Goal: Transaction & Acquisition: Subscribe to service/newsletter

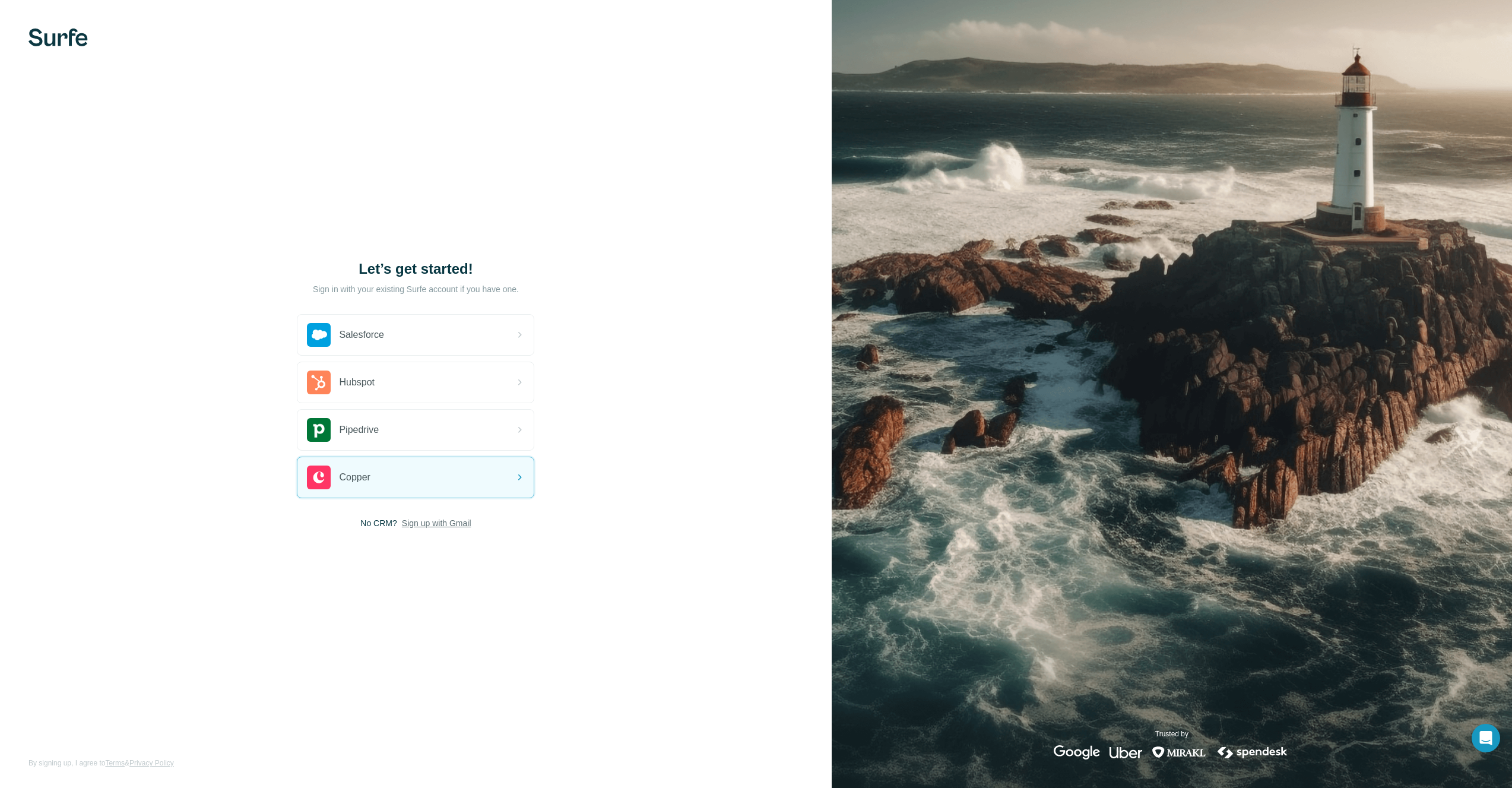
click at [419, 524] on span "Sign up with Gmail" at bounding box center [437, 524] width 69 height 12
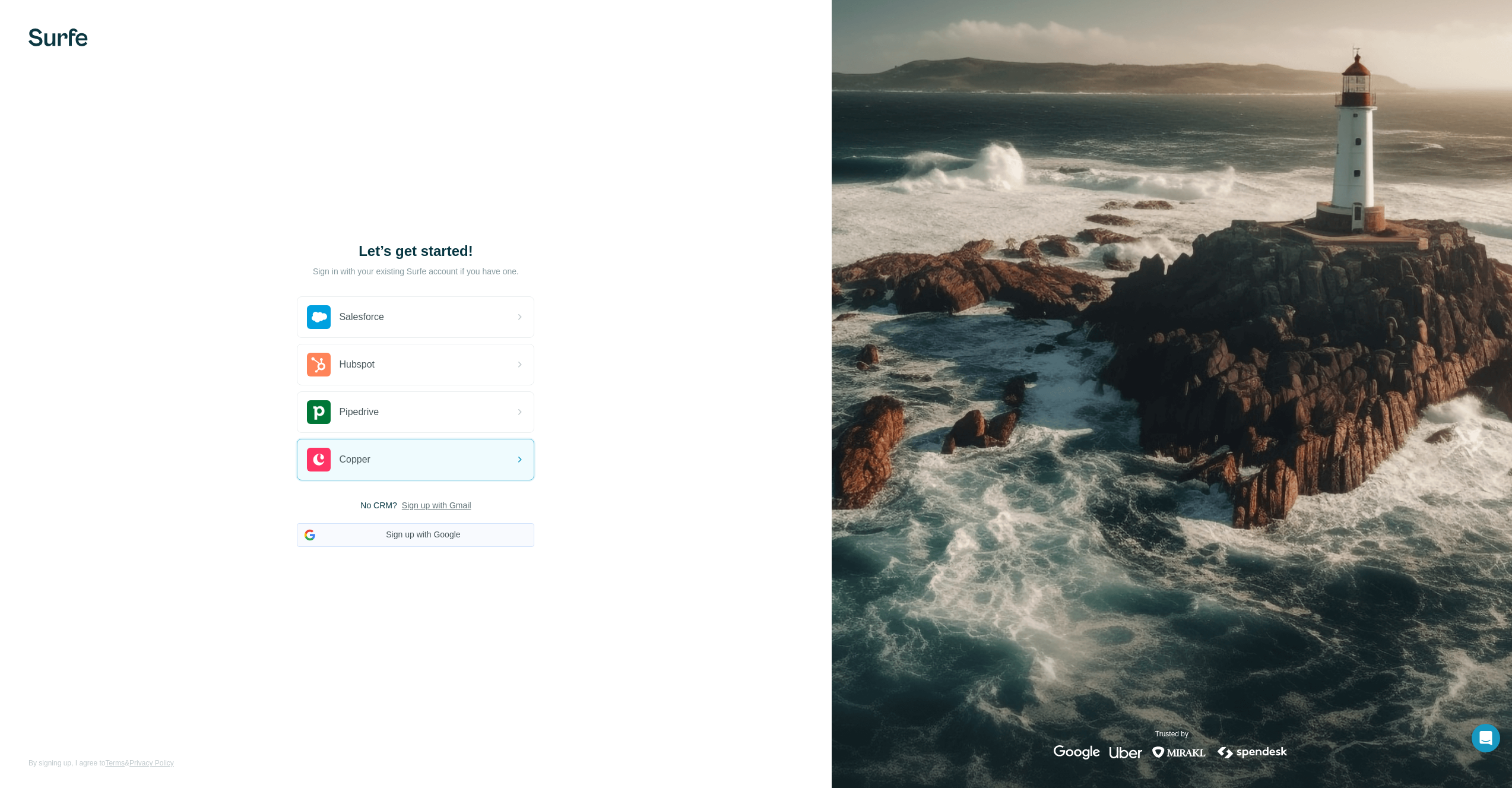
click at [413, 535] on button "Sign up with Google" at bounding box center [416, 535] width 238 height 24
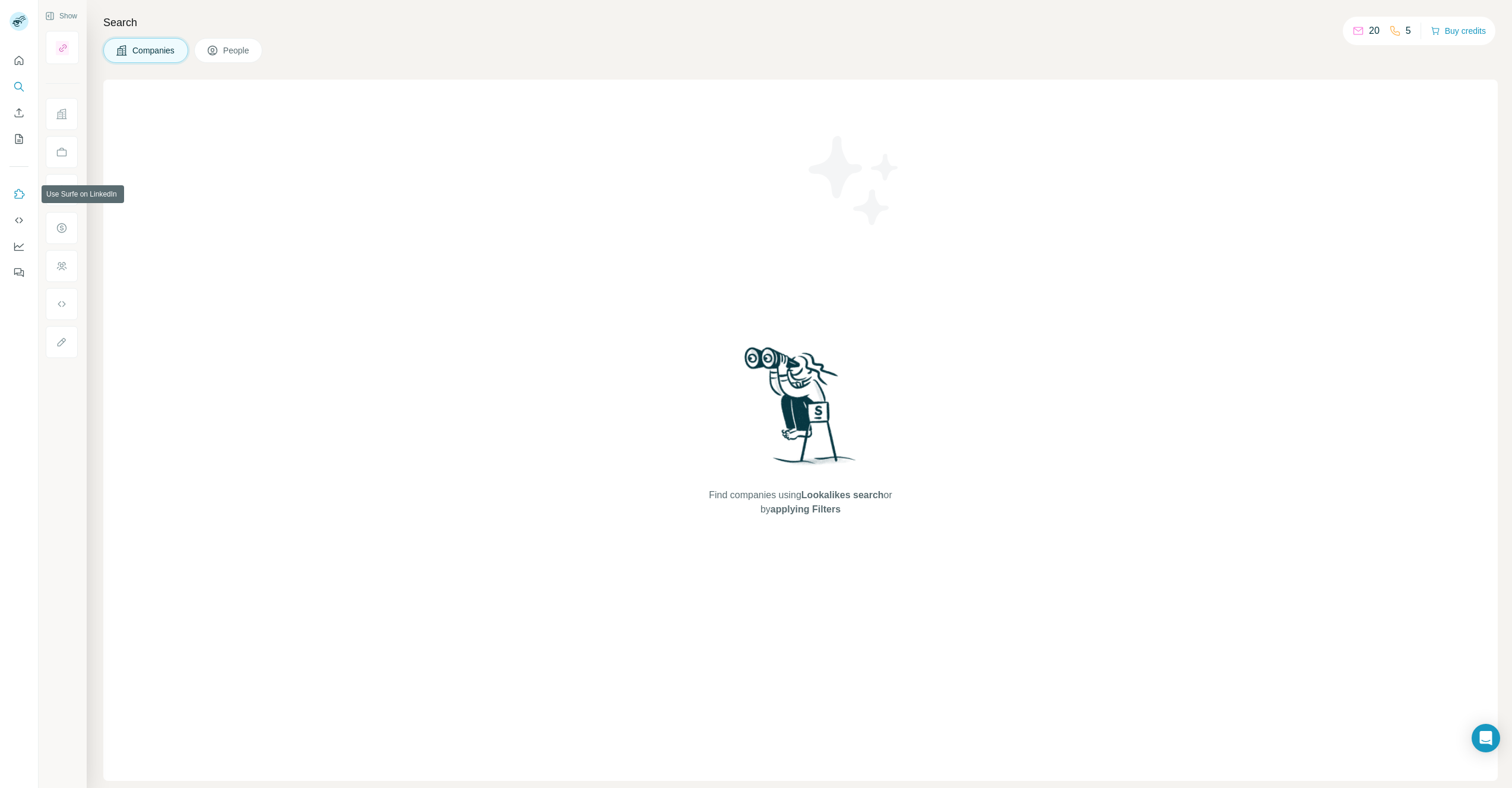
click at [16, 198] on icon "Use Surfe on LinkedIn" at bounding box center [20, 193] width 10 height 10
click at [16, 141] on icon "My lists" at bounding box center [19, 139] width 12 height 12
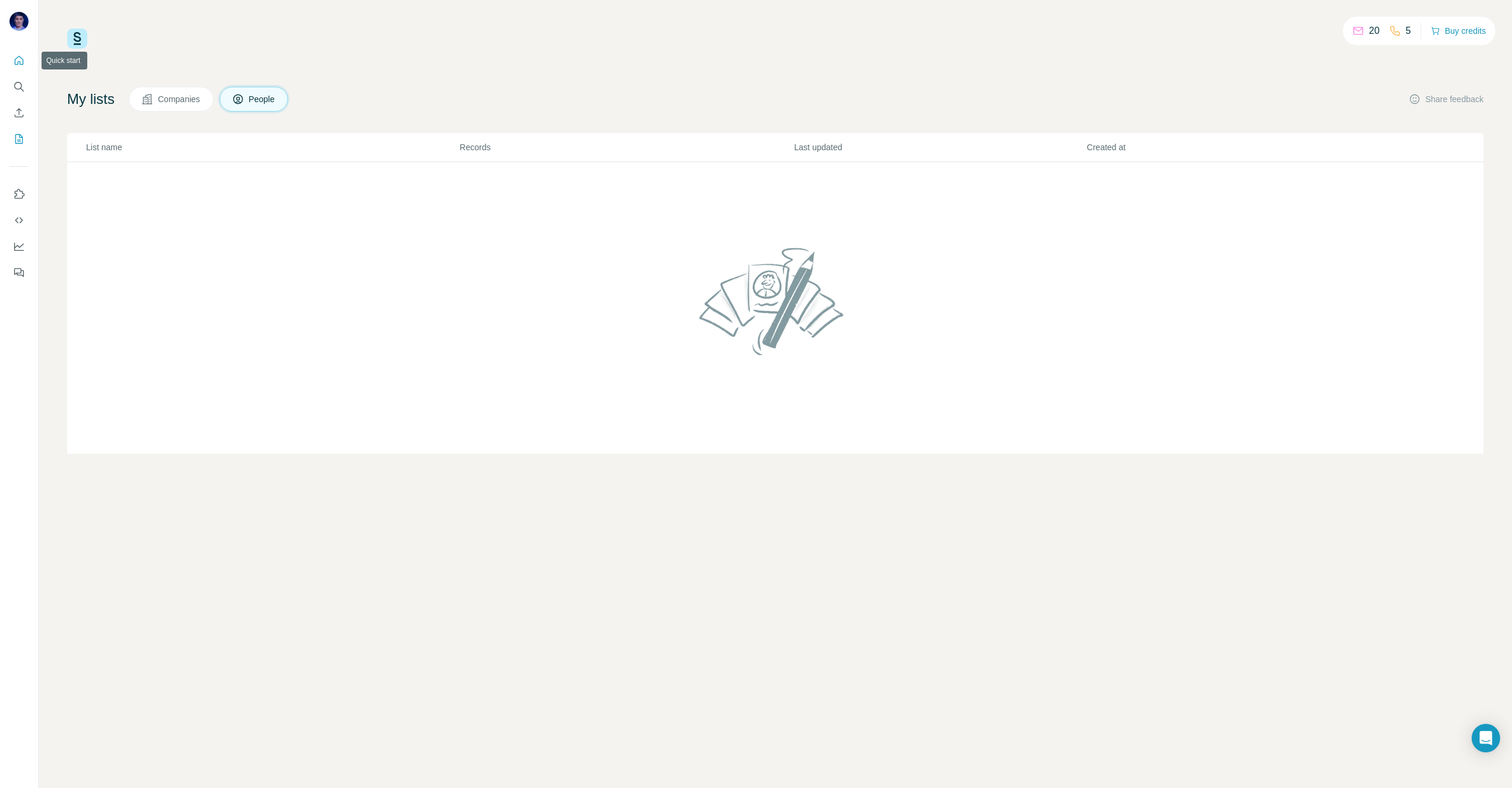
click at [18, 62] on icon "Quick start" at bounding box center [19, 61] width 12 height 12
